Goal: Transaction & Acquisition: Obtain resource

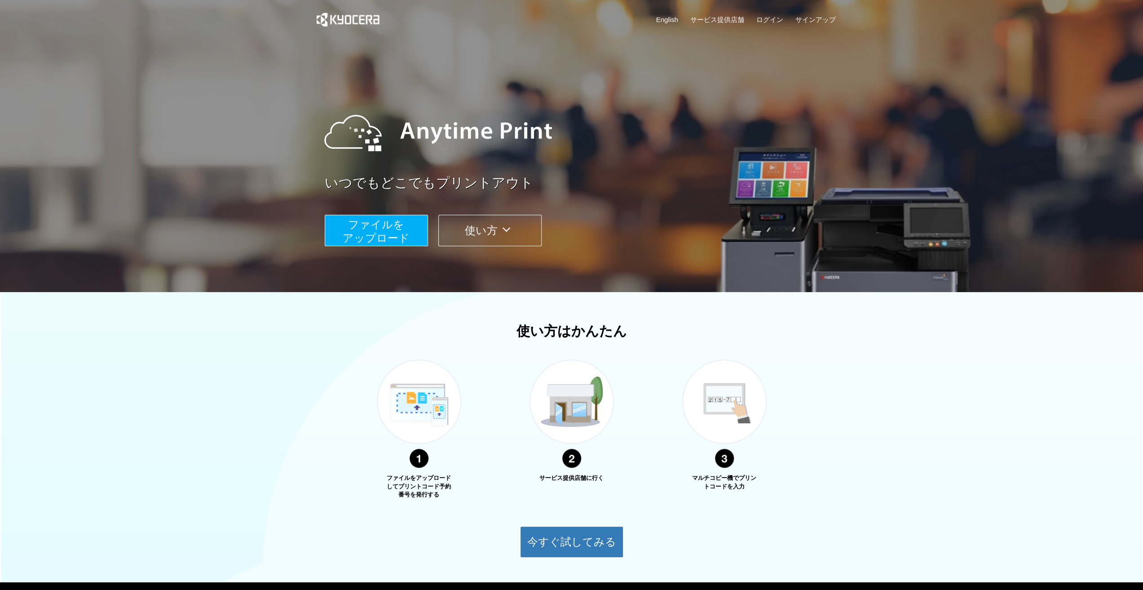
click at [402, 236] on span "ファイルを ​​アップロード" at bounding box center [376, 231] width 67 height 26
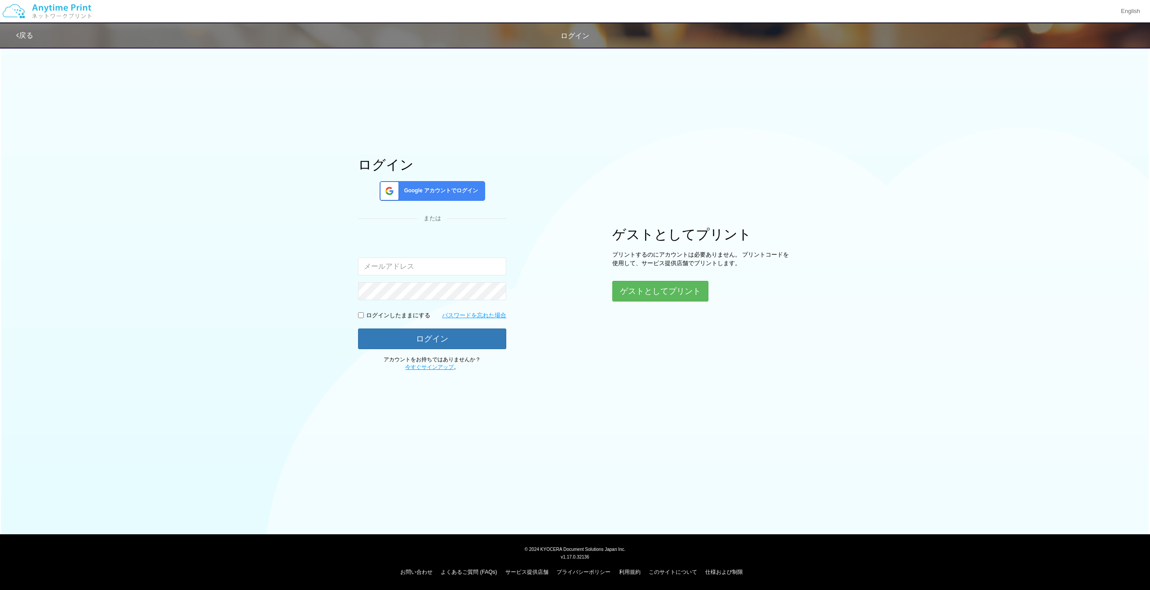
click at [656, 305] on div "ログイン Google アカウントでログイン または 入力されたメールアドレスまたはパスワードが正しくありません。 ログインしたままにする パスワードを忘れた…" at bounding box center [574, 206] width 539 height 329
click at [651, 295] on button "ゲストとしてプリント" at bounding box center [659, 291] width 95 height 20
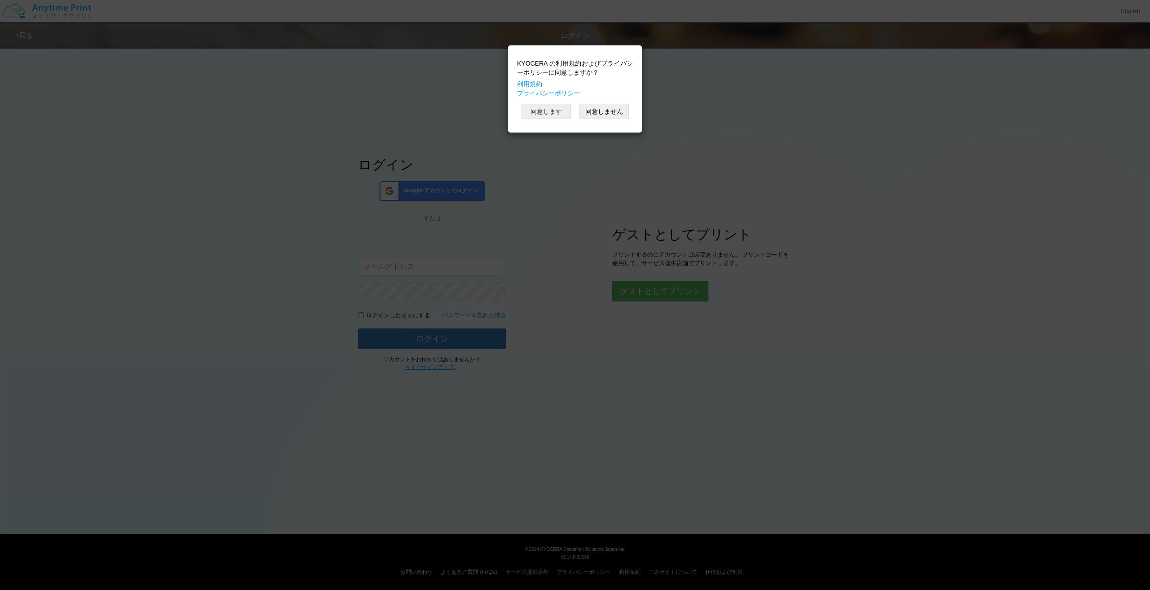
click at [540, 108] on button "同意します" at bounding box center [546, 111] width 49 height 15
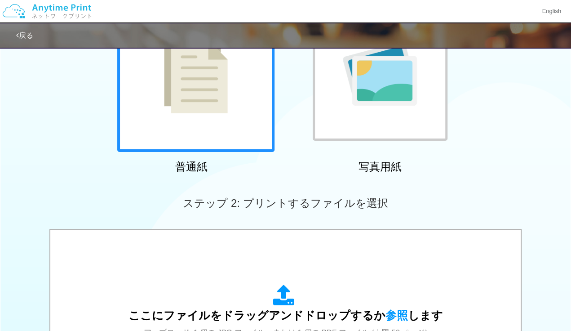
scroll to position [185, 0]
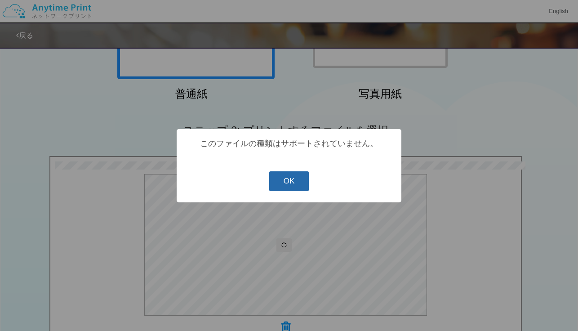
click at [292, 186] on button "OK" at bounding box center [289, 181] width 40 height 20
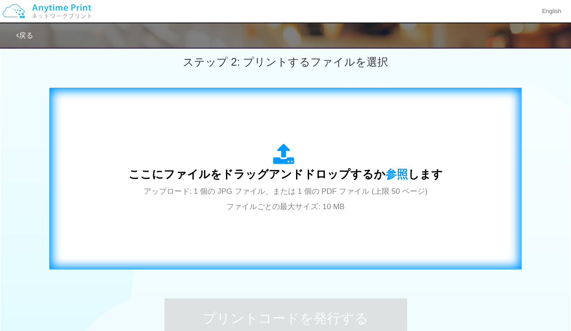
scroll to position [260, 0]
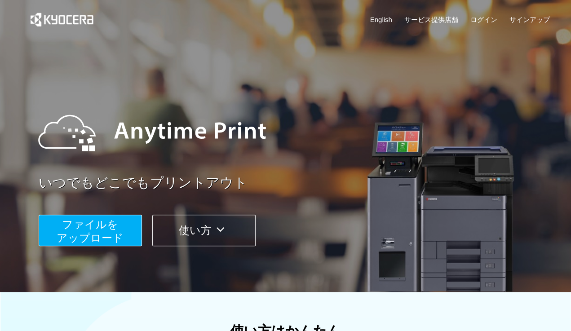
click at [80, 236] on span "ファイルを ​​アップロード" at bounding box center [90, 231] width 67 height 26
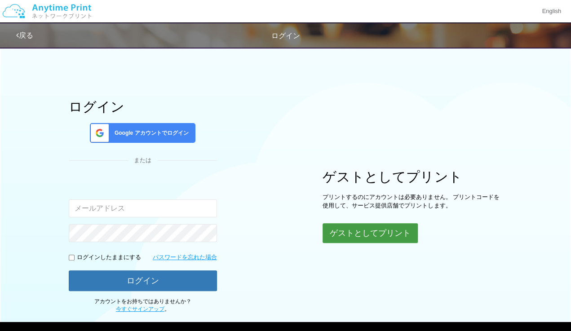
click at [332, 227] on button "ゲストとしてプリント" at bounding box center [370, 233] width 95 height 20
click at [391, 231] on button "ゲストとしてプリント" at bounding box center [370, 233] width 95 height 20
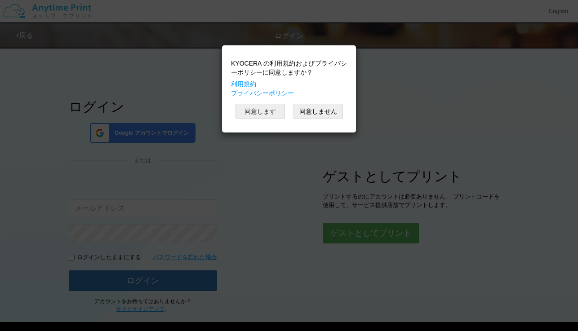
click at [269, 113] on button "同意します" at bounding box center [259, 111] width 49 height 15
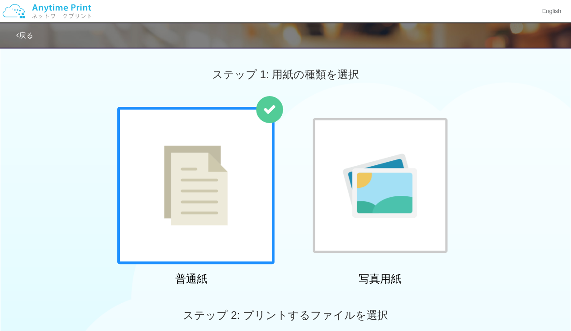
click at [203, 196] on img at bounding box center [196, 186] width 64 height 80
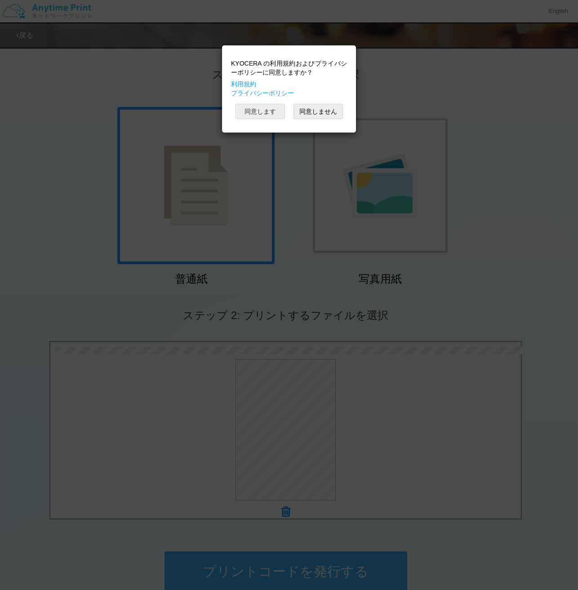
click at [270, 113] on button "同意します" at bounding box center [259, 111] width 49 height 15
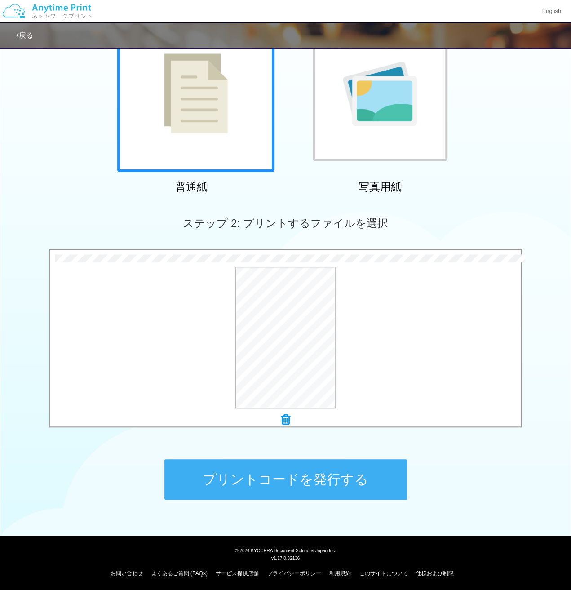
scroll to position [93, 0]
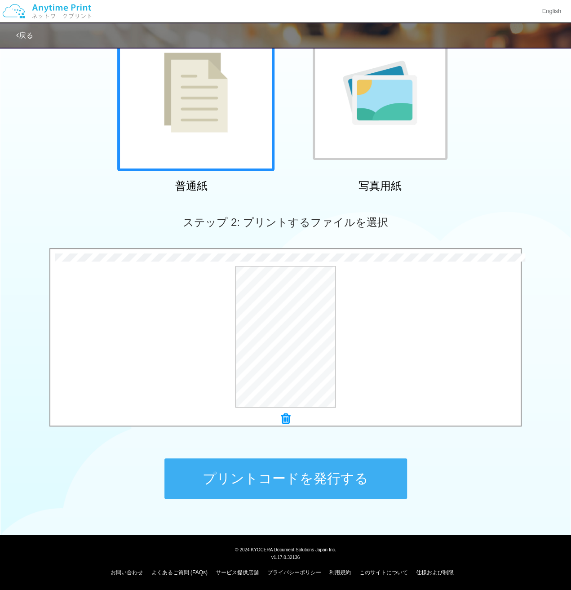
click at [314, 331] on button "プリントコードを発行する" at bounding box center [285, 478] width 243 height 40
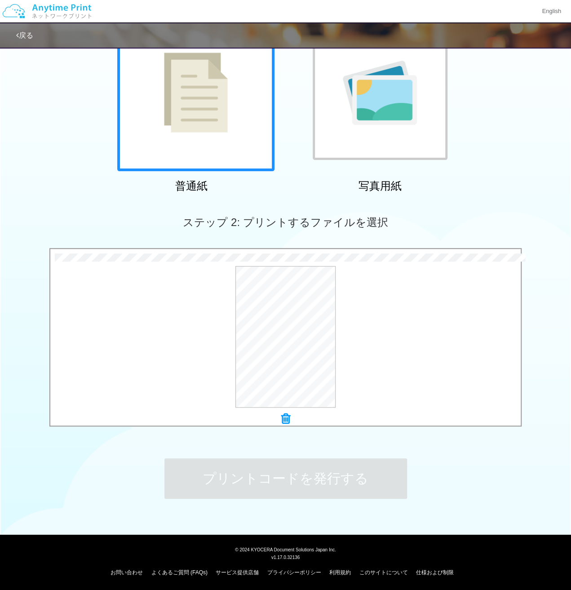
scroll to position [0, 0]
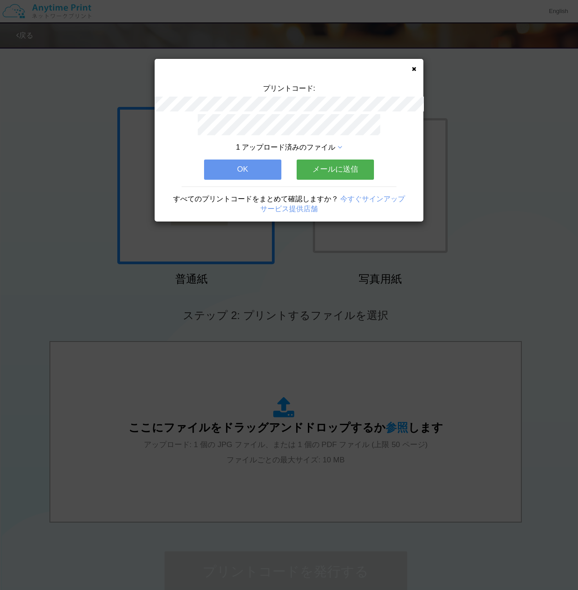
click at [238, 173] on button "OK" at bounding box center [242, 169] width 77 height 20
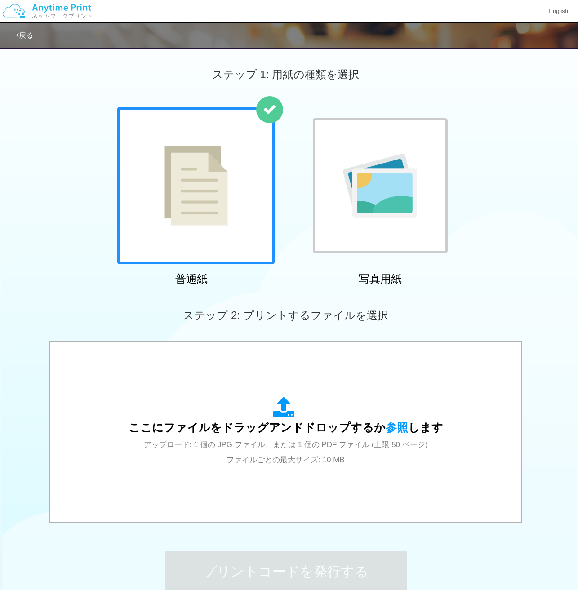
click at [243, 165] on div "サービス提供店舗" at bounding box center [289, 168] width 269 height 10
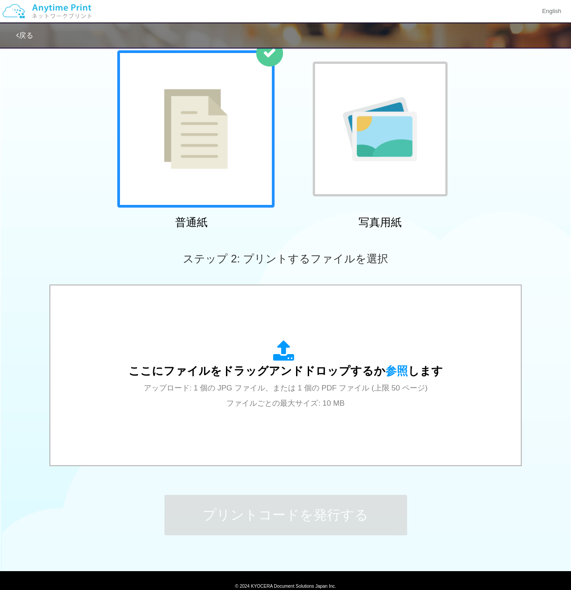
scroll to position [93, 0]
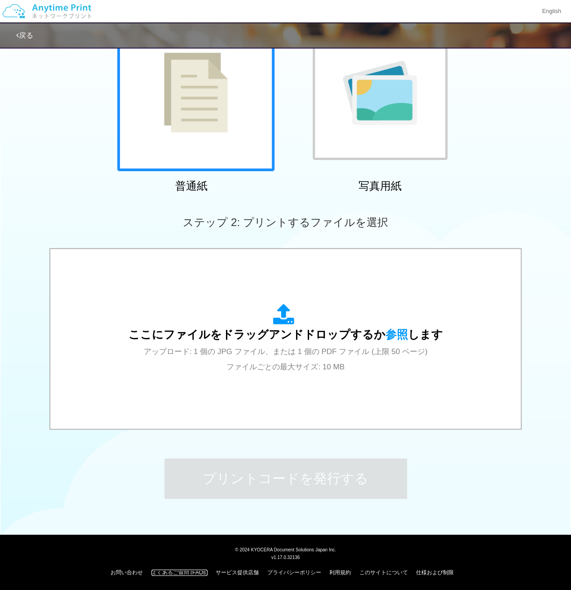
click at [194, 331] on link "よくあるご質問 (FAQs)" at bounding box center [179, 572] width 56 height 6
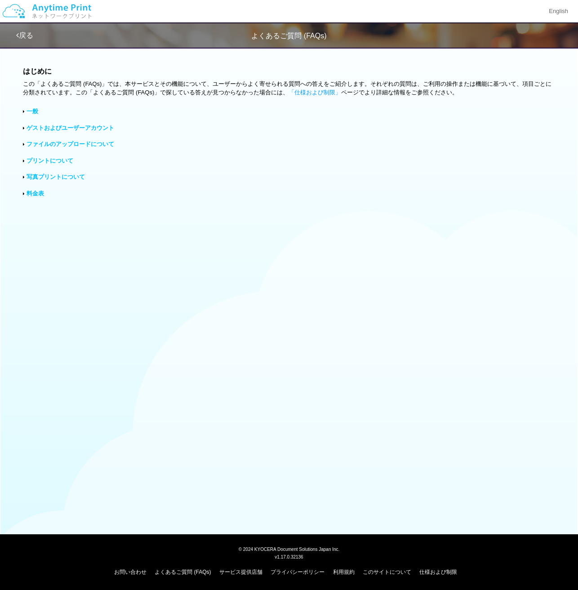
click at [35, 115] on link "一般" at bounding box center [33, 111] width 12 height 7
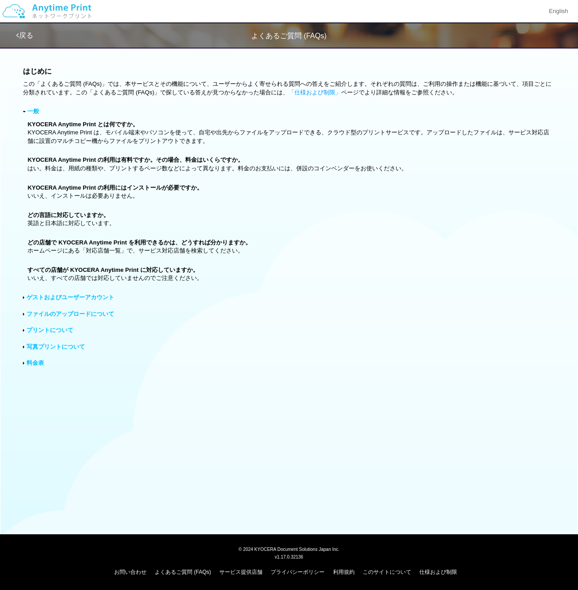
click at [75, 292] on div "はじめに この「よくあるご質問 (FAQs)」では、本サービスとその機能について、ユーザーからよく寄せられる質問への答えをご紹介します。それぞれの質問は、ご利…" at bounding box center [289, 220] width 578 height 356
click at [77, 296] on link "ゲストおよびユーザーアカウント" at bounding box center [71, 297] width 88 height 7
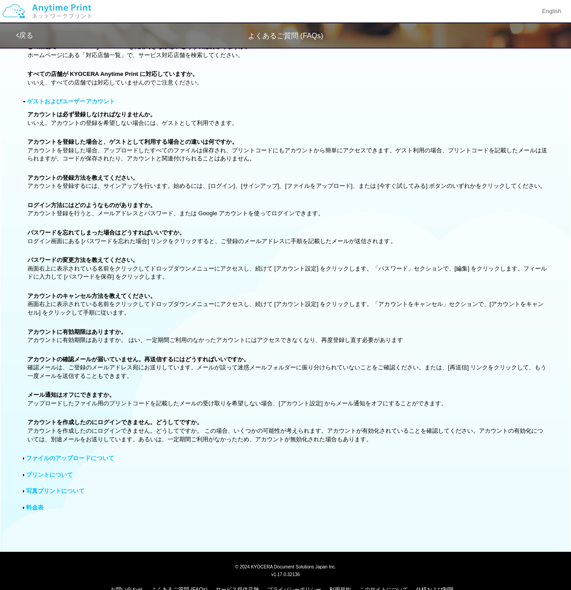
scroll to position [209, 0]
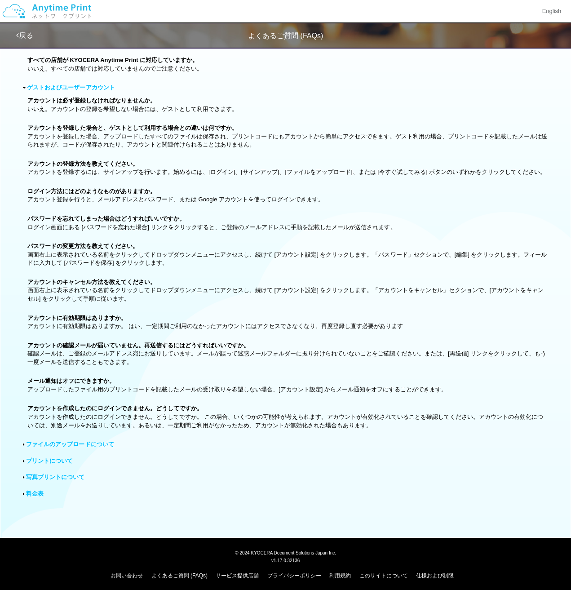
click at [60, 331] on link "ファイルのアップロードについて" at bounding box center [70, 444] width 88 height 7
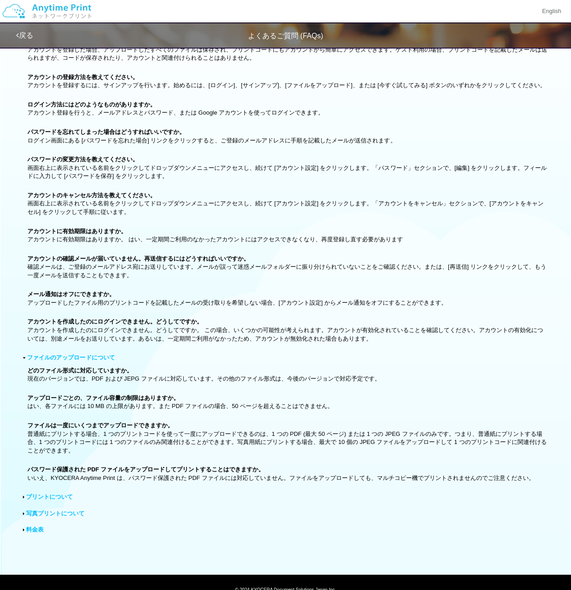
scroll to position [299, 0]
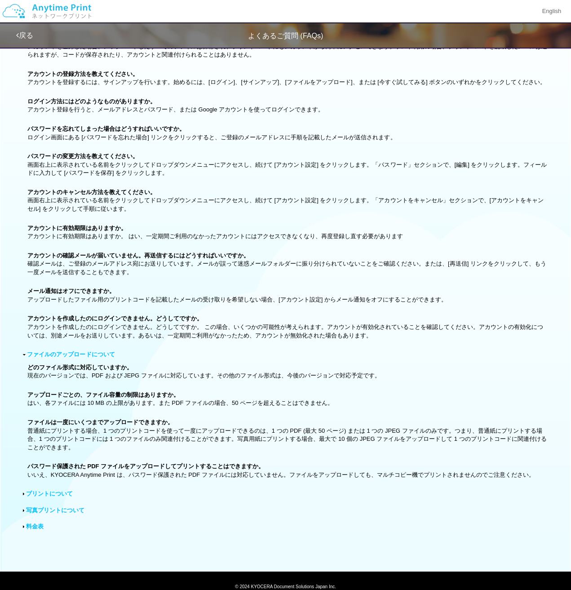
click at [67, 331] on link "プリントについて" at bounding box center [49, 493] width 47 height 7
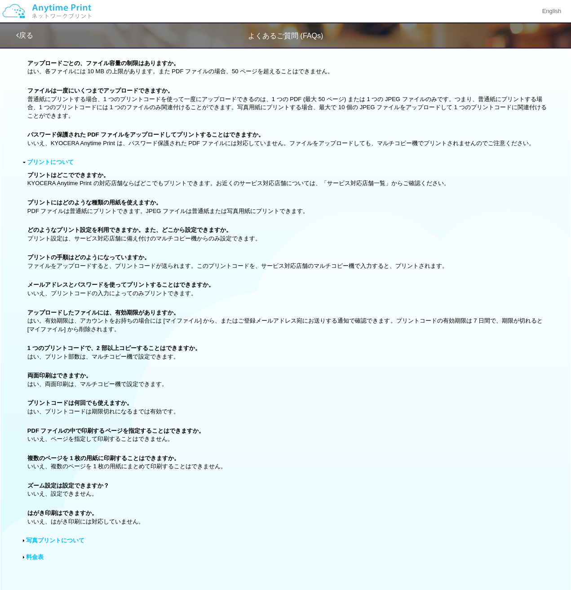
scroll to position [659, 0]
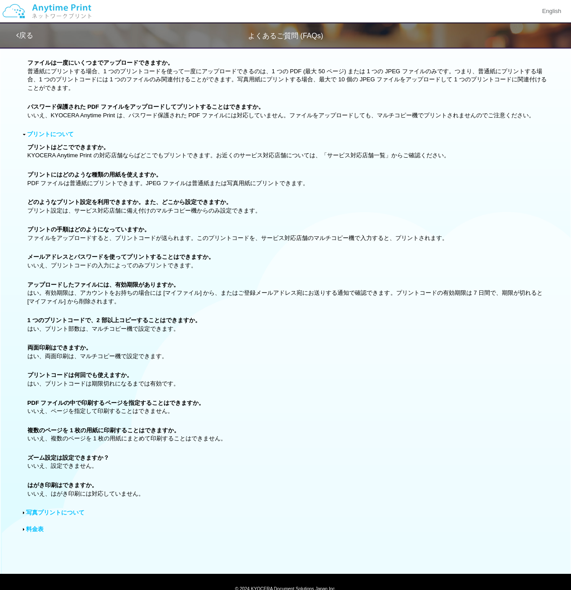
click at [81, 331] on link "写真プリントについて" at bounding box center [55, 512] width 58 height 7
